Goal: Task Accomplishment & Management: Use online tool/utility

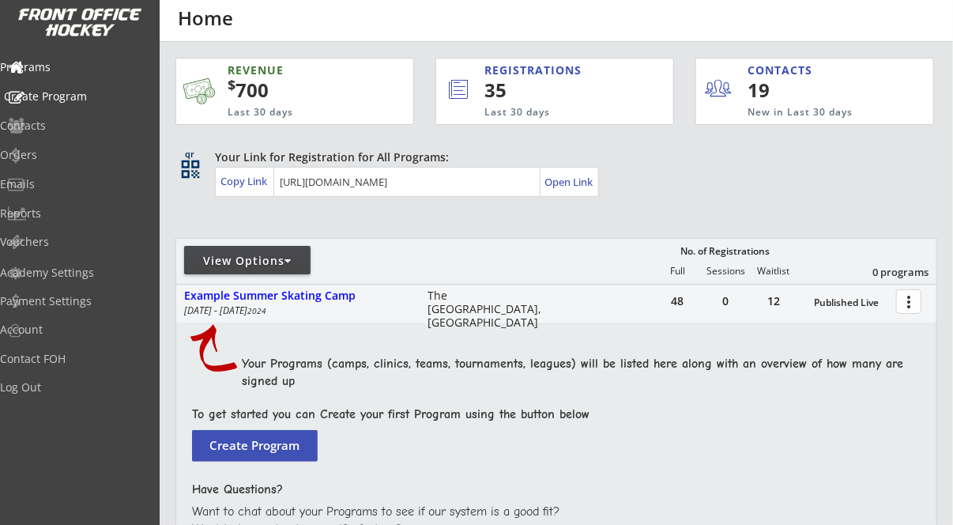
click at [57, 94] on div "Create Program" at bounding box center [75, 96] width 142 height 11
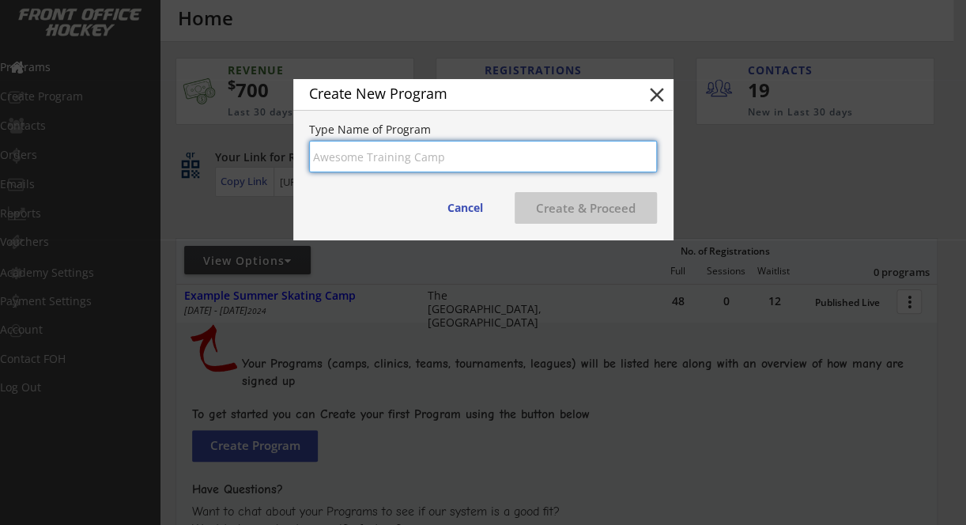
type input "L"
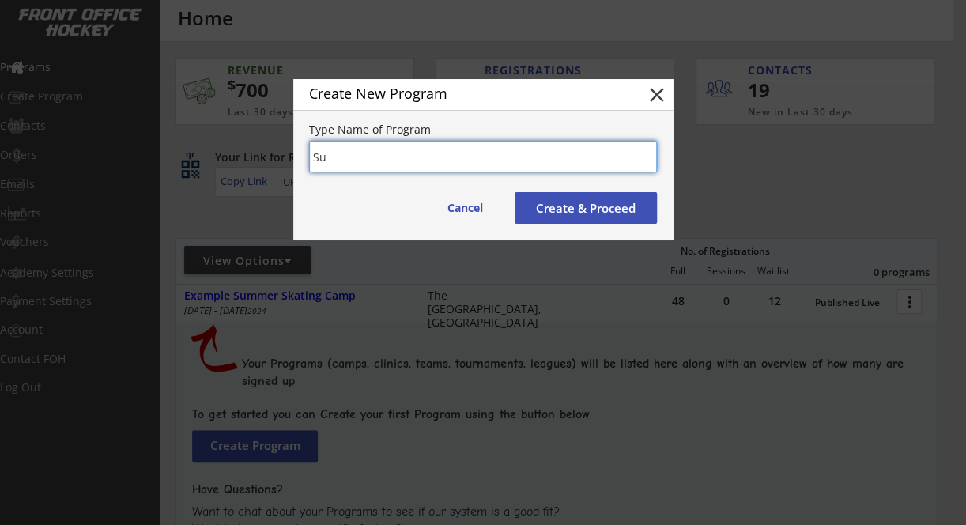
type input "S"
drag, startPoint x: 485, startPoint y: 158, endPoint x: 387, endPoint y: 164, distance: 97.5
click at [387, 164] on input "input" at bounding box center [483, 157] width 348 height 32
type input "[US_STATE] Summer League Series"
click at [595, 215] on button "Create & Proceed" at bounding box center [586, 208] width 142 height 32
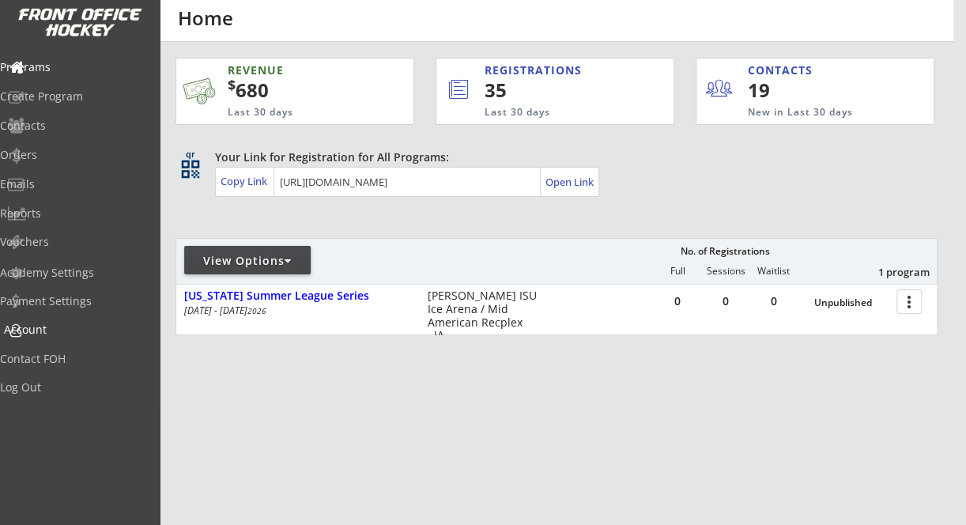
click at [70, 335] on div "Account" at bounding box center [75, 329] width 142 height 11
select select ""Yes""
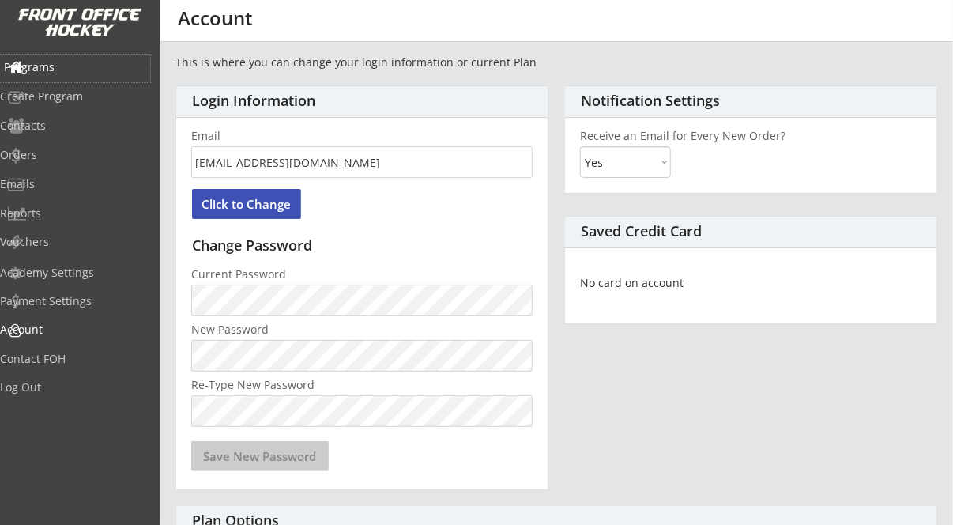
click at [68, 62] on div "Programs" at bounding box center [75, 67] width 142 height 11
